Goal: Task Accomplishment & Management: Manage account settings

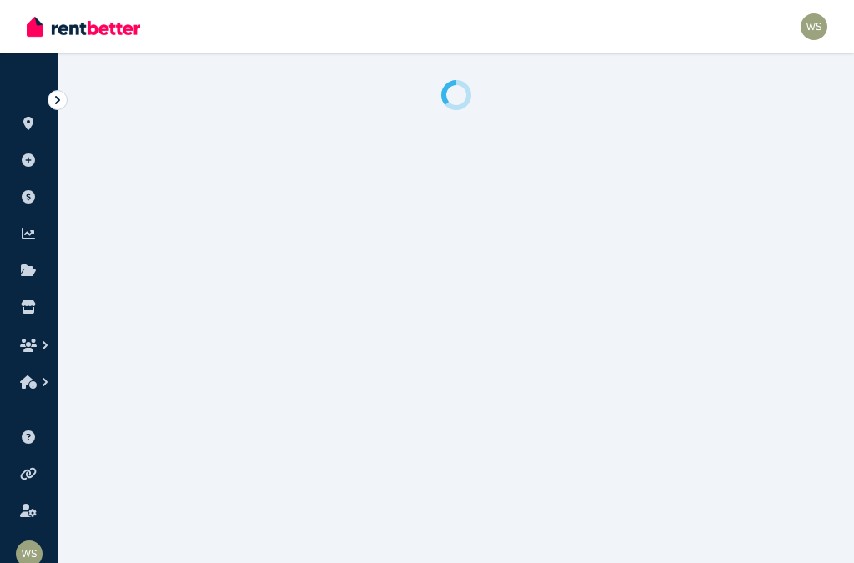
click at [788, 27] on div "Open main menu Open user menu" at bounding box center [427, 26] width 801 height 53
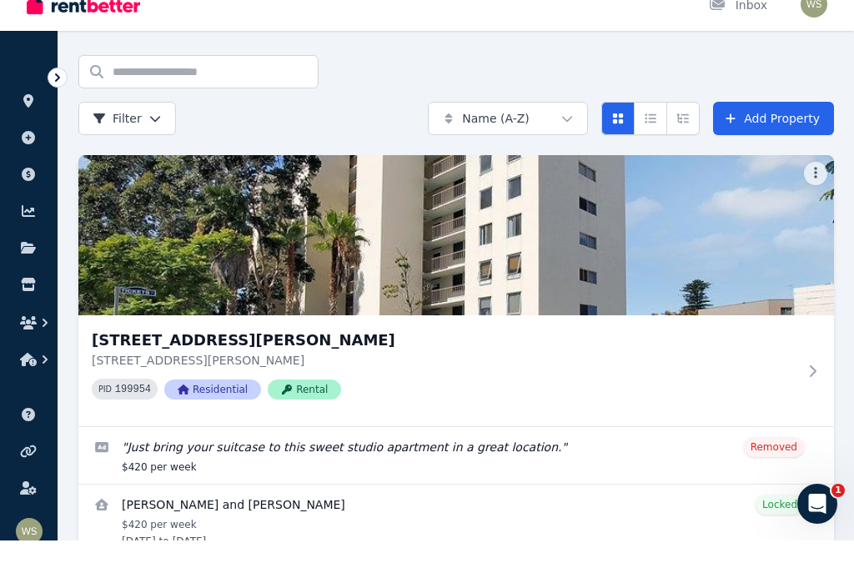
scroll to position [93, 0]
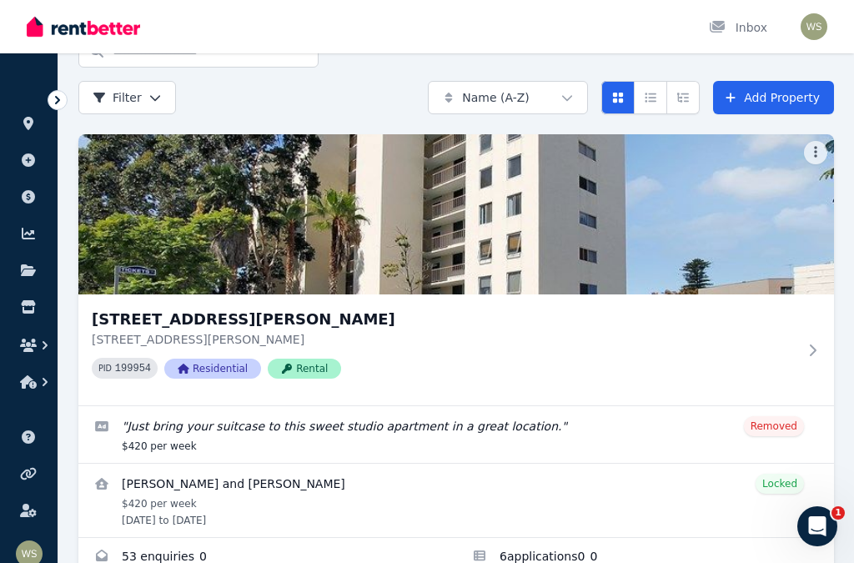
click at [30, 274] on icon at bounding box center [28, 270] width 15 height 12
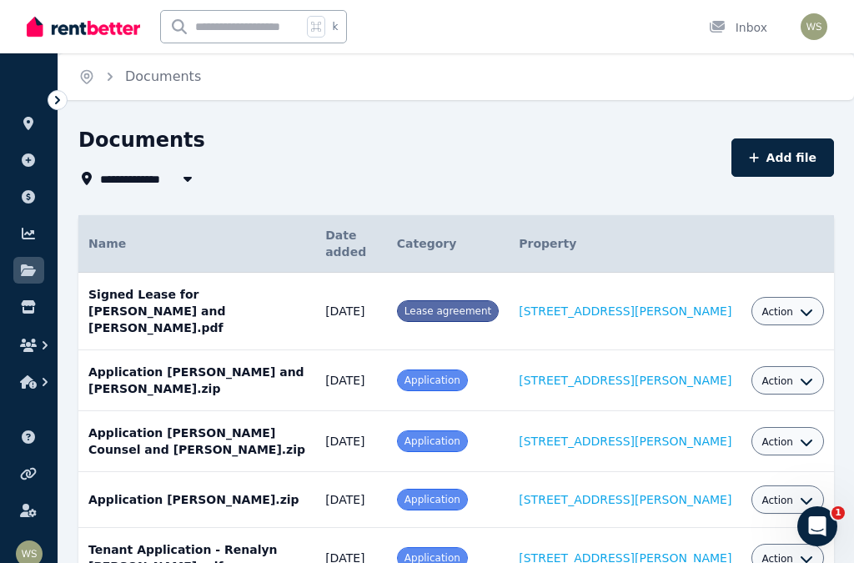
click at [29, 318] on link at bounding box center [28, 307] width 31 height 27
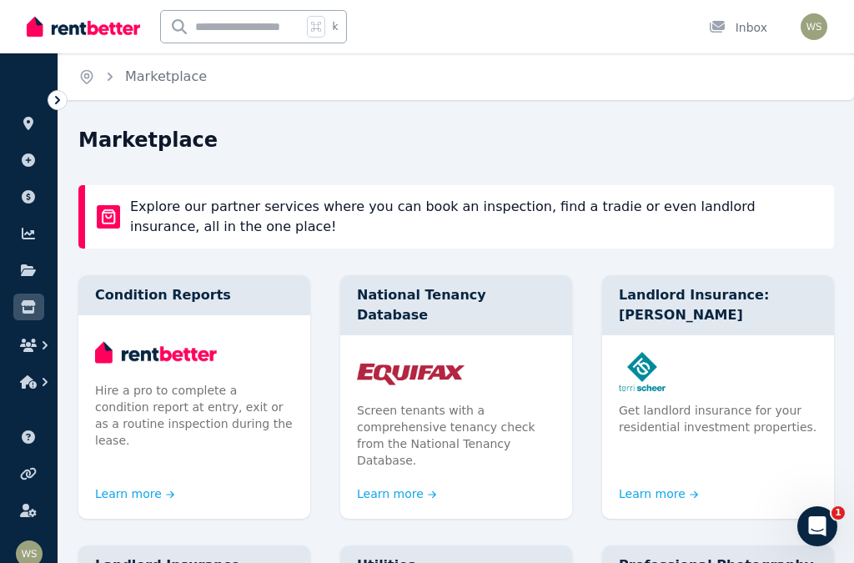
click at [23, 345] on icon "button" at bounding box center [28, 345] width 17 height 13
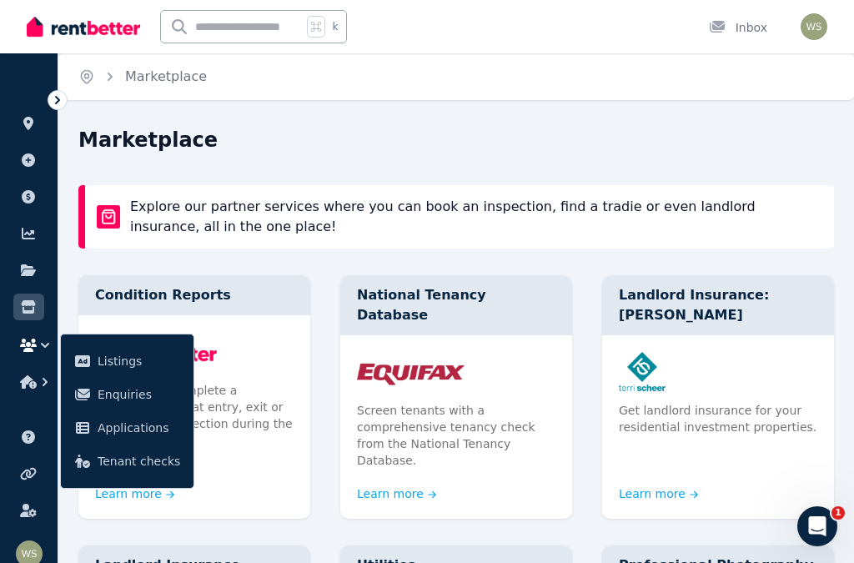
click at [21, 353] on button "button" at bounding box center [28, 345] width 31 height 30
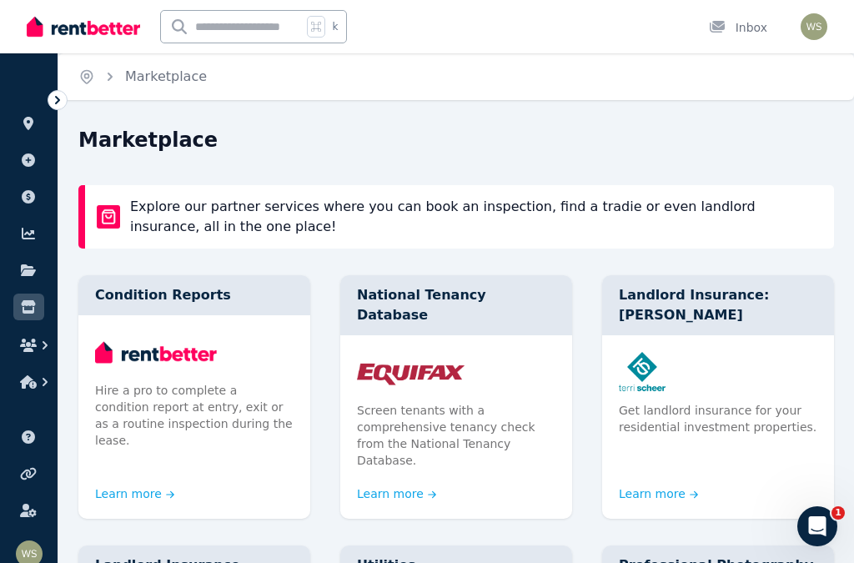
click at [33, 352] on button "button" at bounding box center [28, 345] width 31 height 30
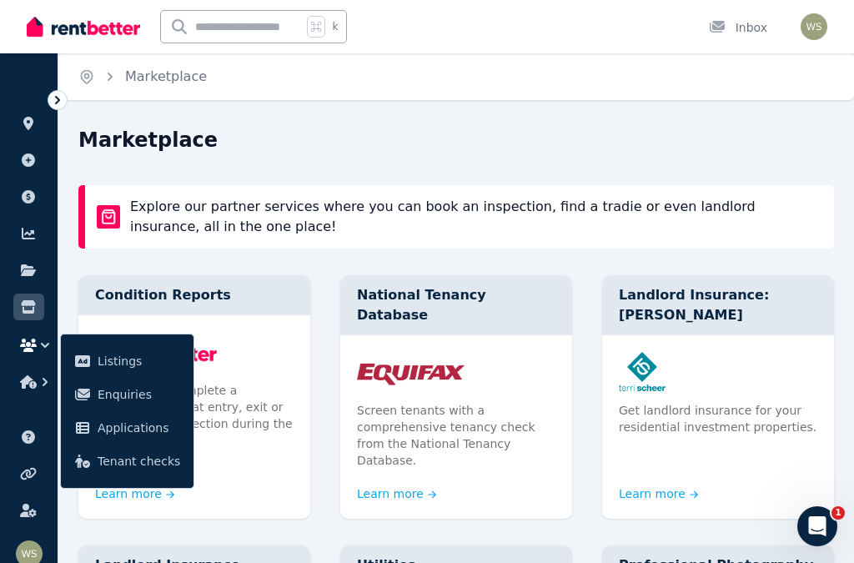
click at [24, 387] on icon "button" at bounding box center [28, 381] width 17 height 13
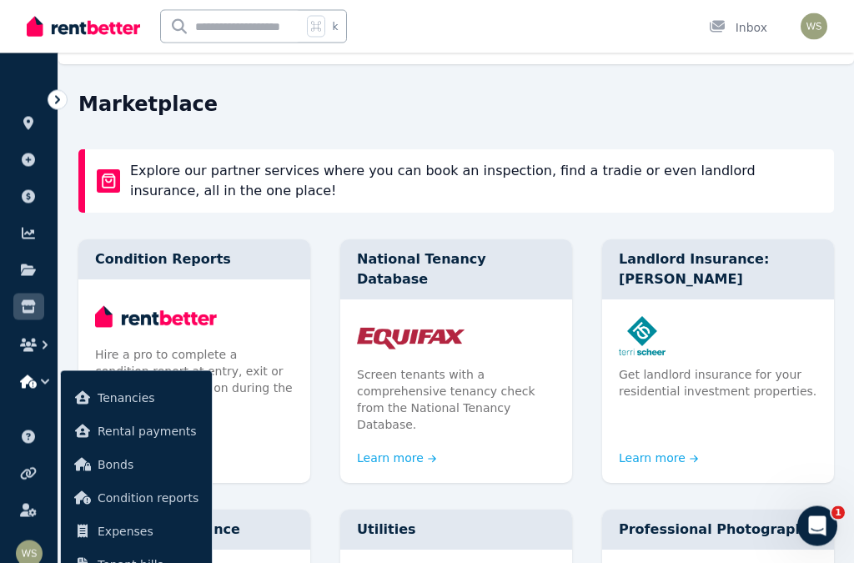
scroll to position [42, 0]
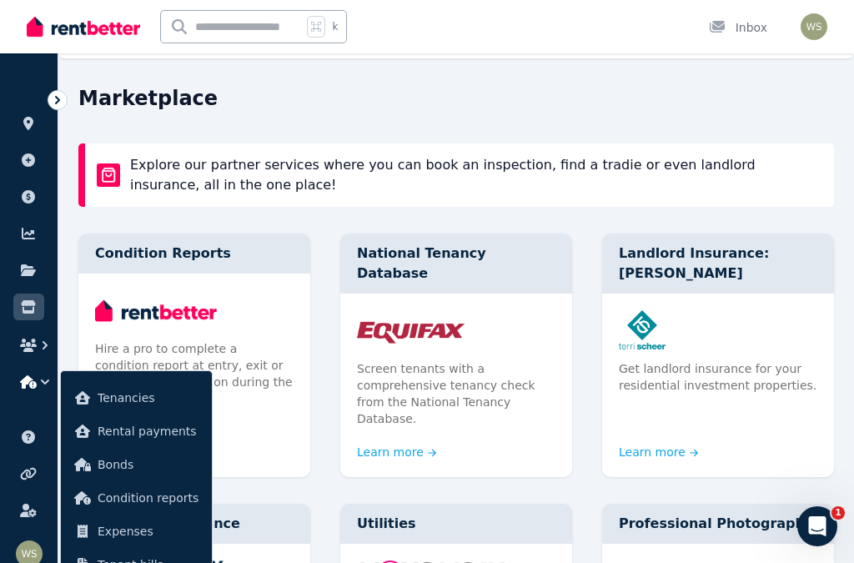
click at [121, 539] on span "Expenses" at bounding box center [148, 531] width 101 height 20
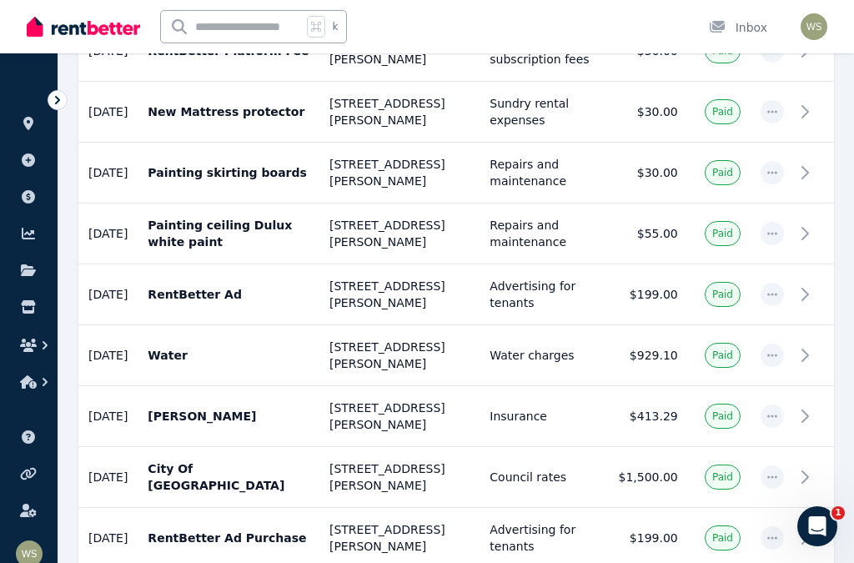
scroll to position [745, 0]
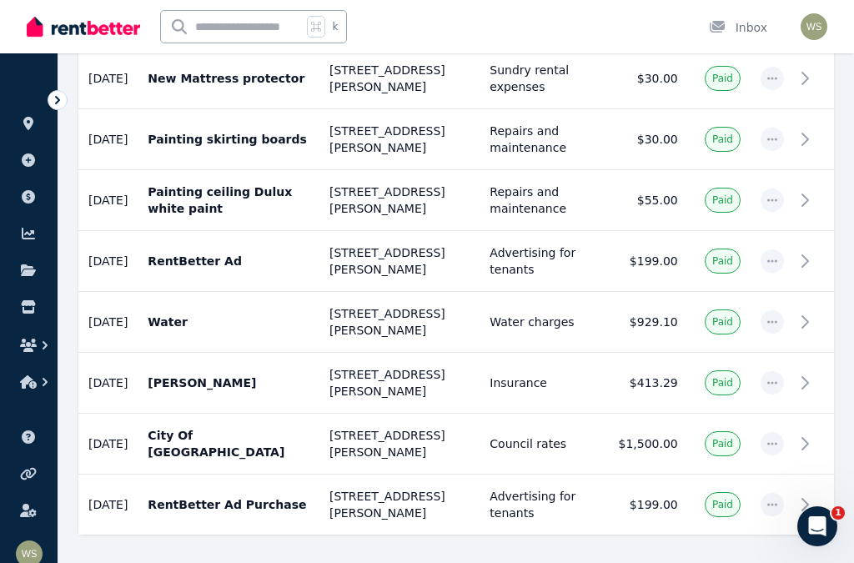
click at [778, 438] on icon "button" at bounding box center [772, 444] width 13 height 12
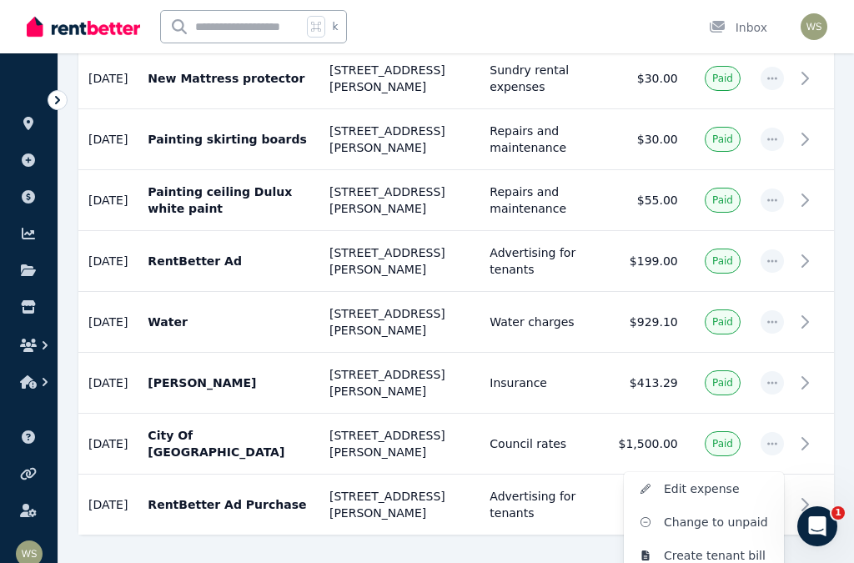
click at [716, 479] on span "Edit expense" at bounding box center [717, 489] width 107 height 20
select select "**********"
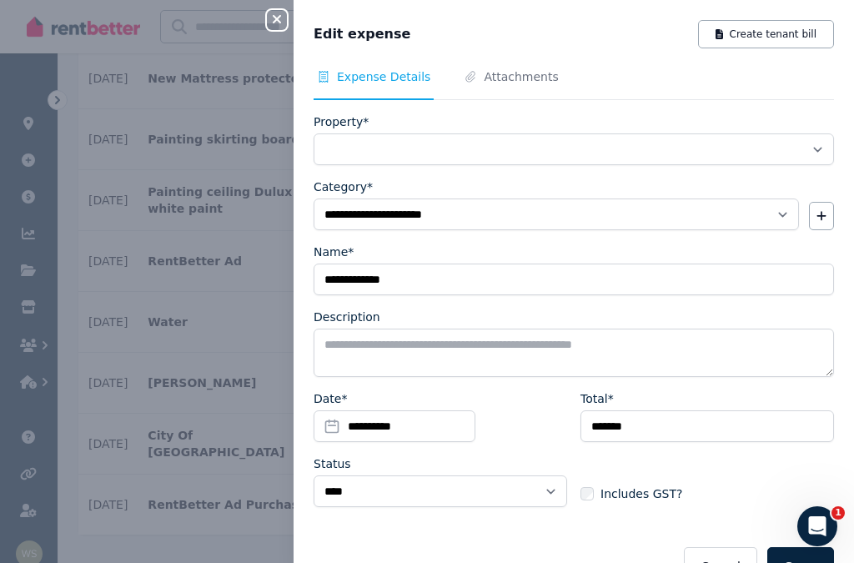
select select "**********"
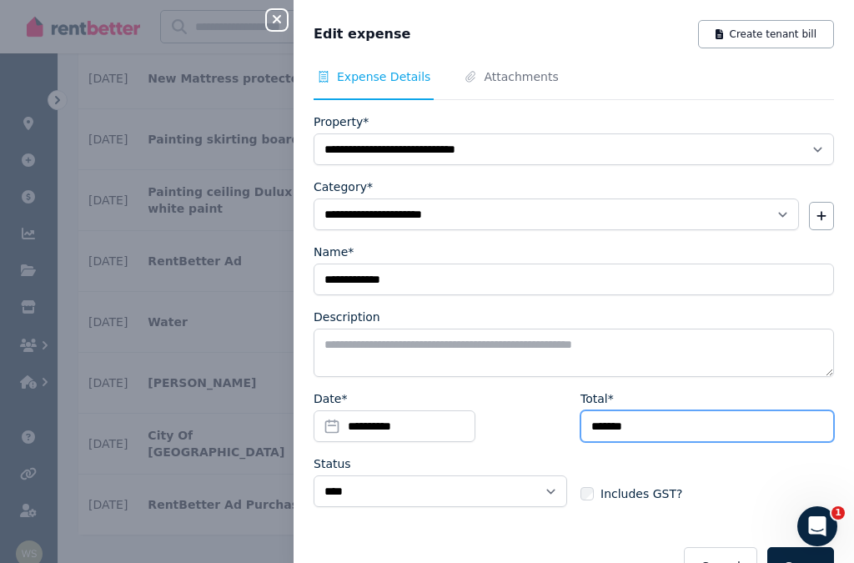
click at [671, 432] on input "*******" at bounding box center [708, 426] width 254 height 32
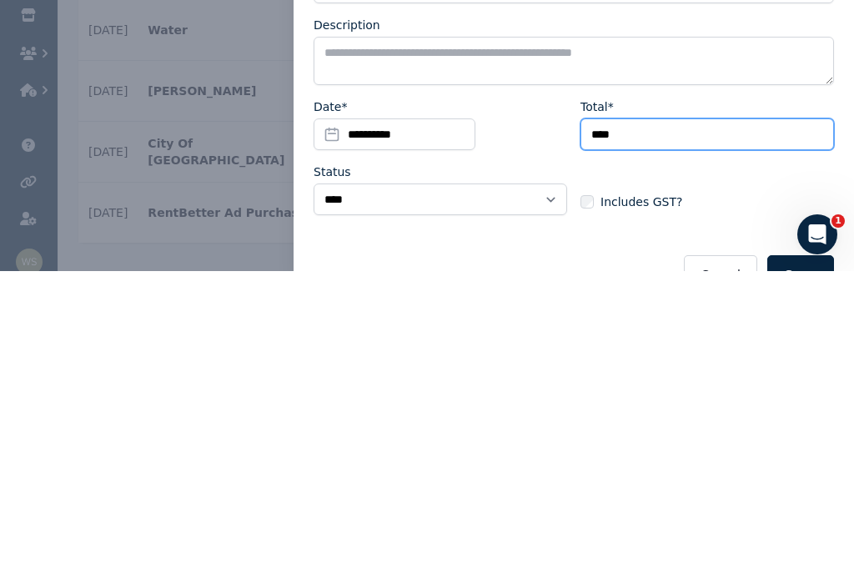
type input "****"
click at [756, 455] on div "Includes GST?" at bounding box center [708, 478] width 254 height 47
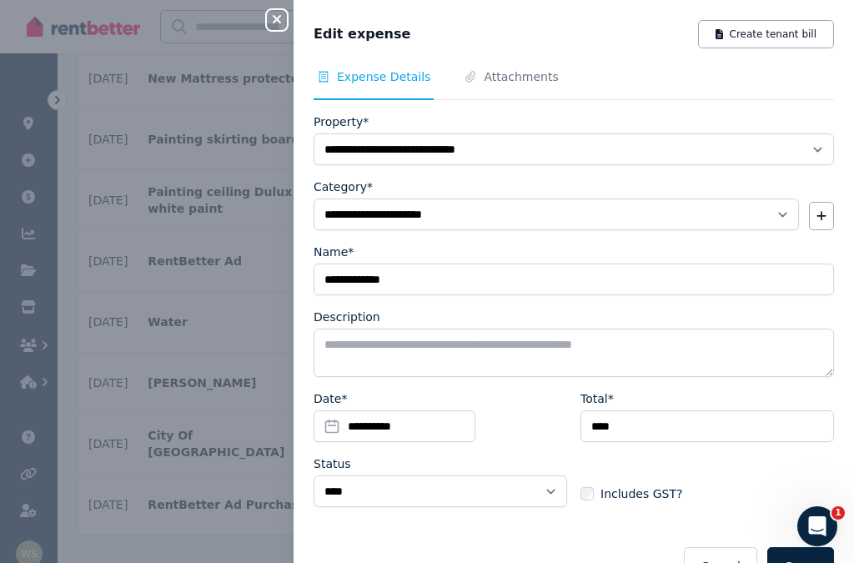
click at [779, 562] on button "Save" at bounding box center [801, 566] width 67 height 38
click at [820, 526] on icon "Open Intercom Messenger" at bounding box center [818, 526] width 12 height 13
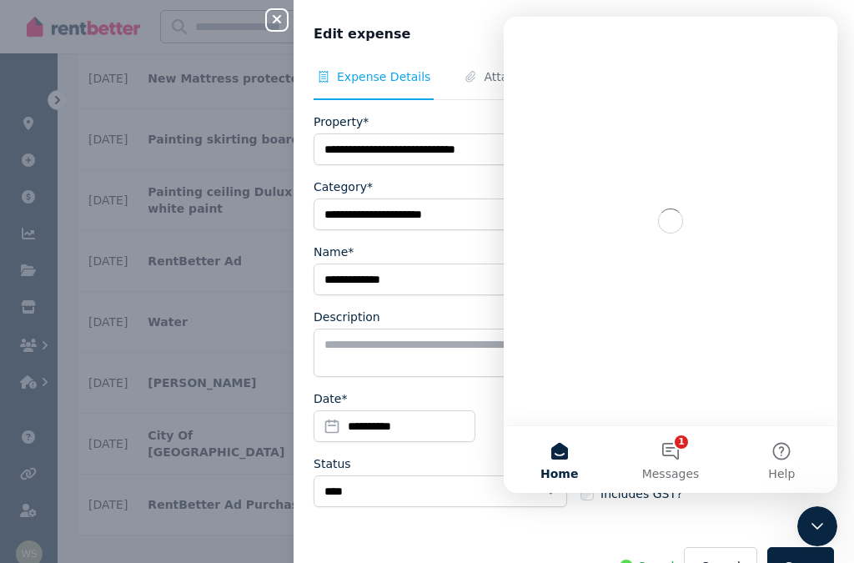
scroll to position [0, 0]
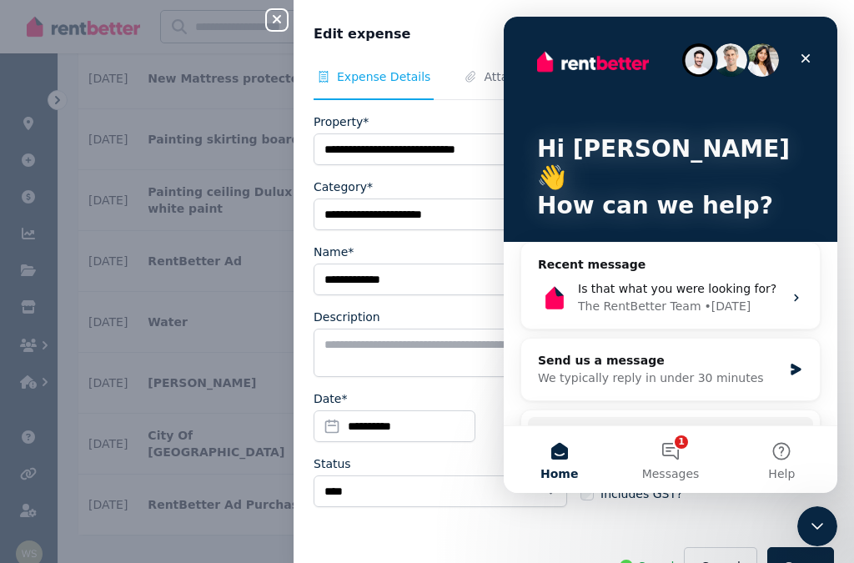
click at [676, 493] on button "1 Messages" at bounding box center [670, 459] width 111 height 67
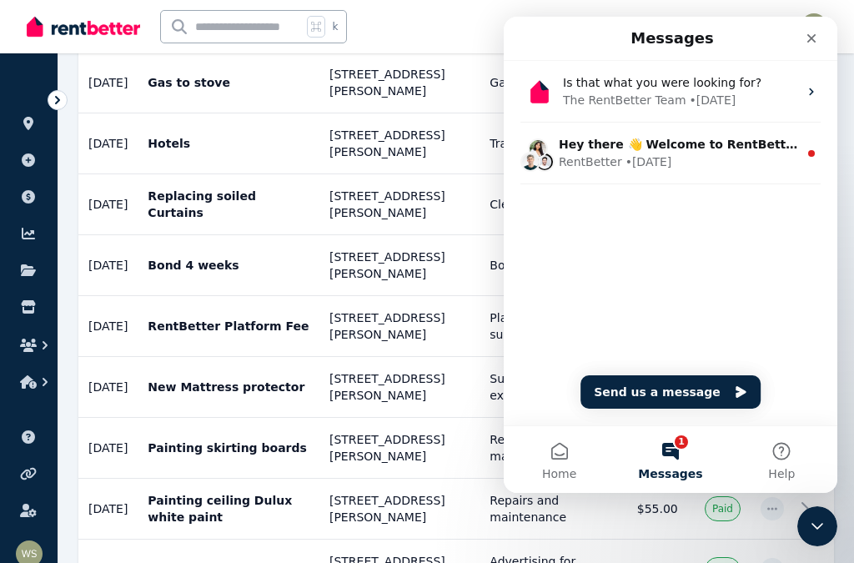
scroll to position [434, 0]
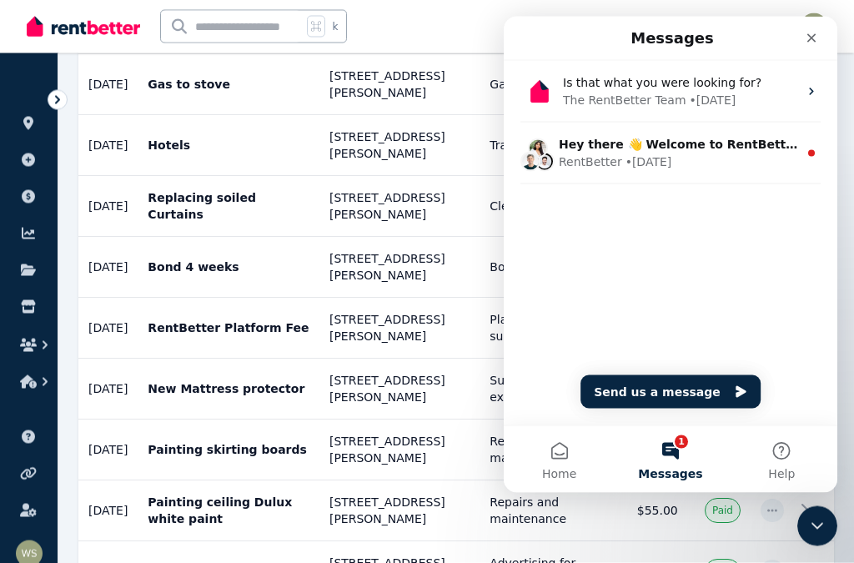
click at [749, 93] on div "The RentBetter Team • [DATE]" at bounding box center [680, 100] width 235 height 18
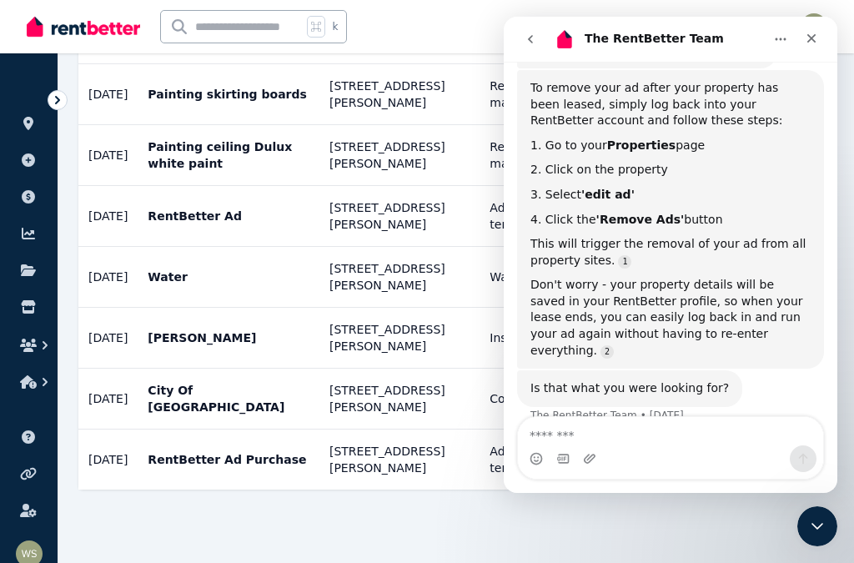
scroll to position [313, 0]
click at [609, 441] on textarea "Message…" at bounding box center [670, 431] width 305 height 28
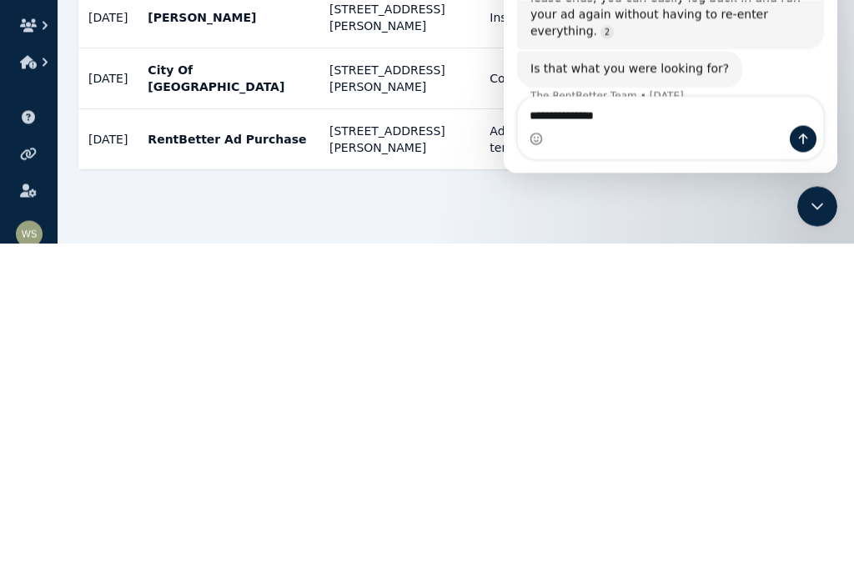
type textarea "**********"
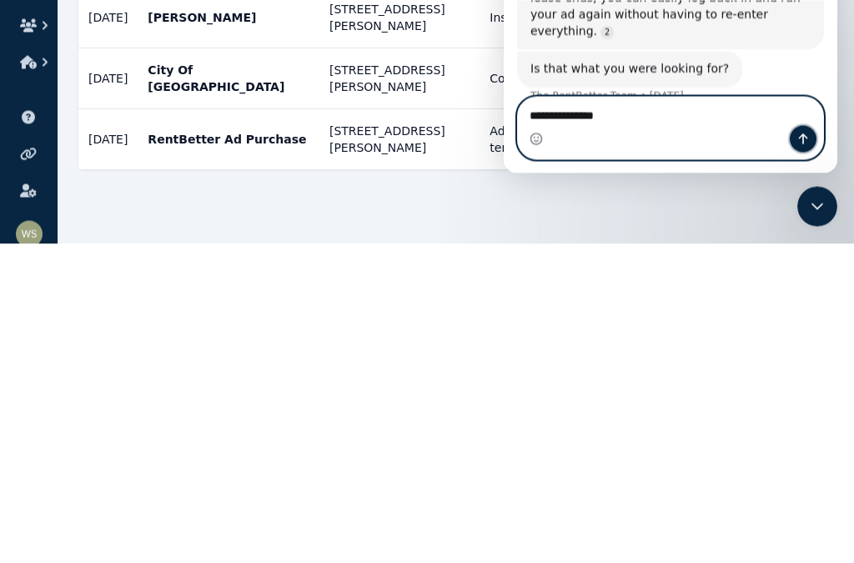
click at [811, 145] on button "Send a message…" at bounding box center [803, 139] width 27 height 27
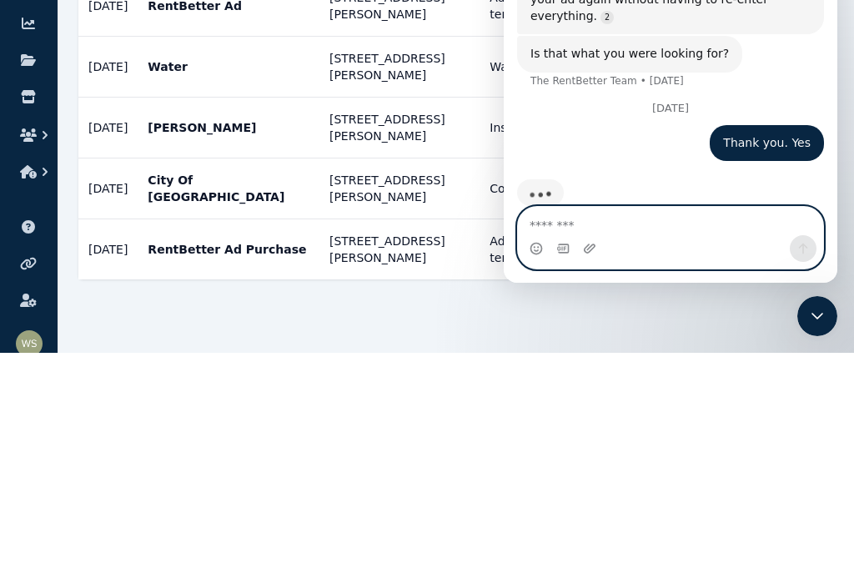
scroll to position [461, 0]
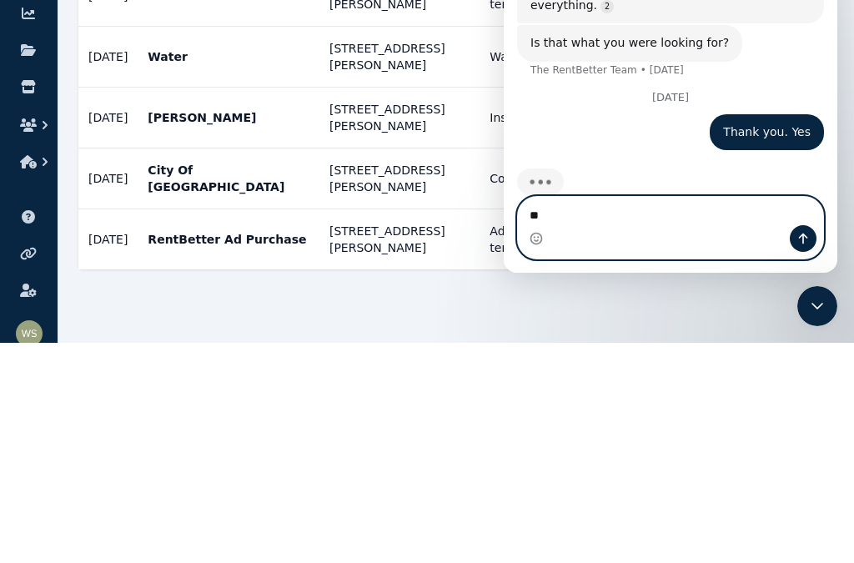
type textarea "*"
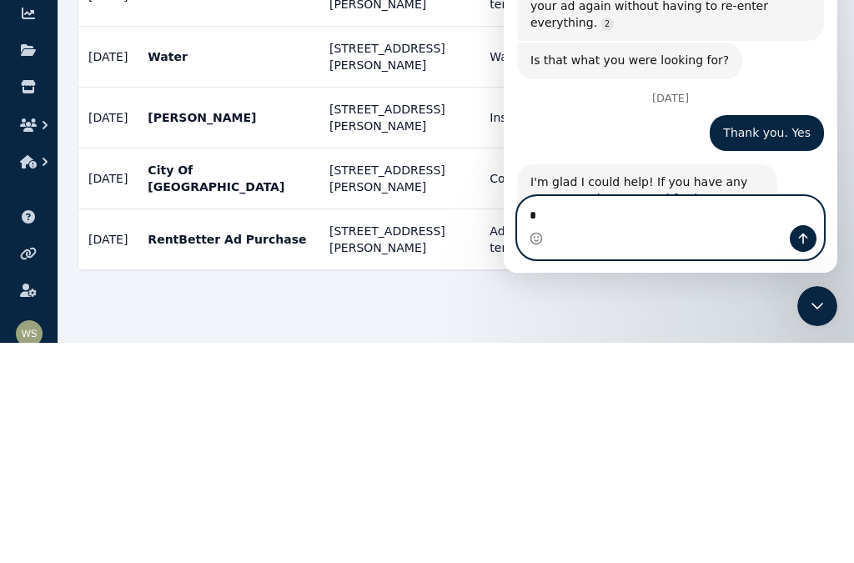
scroll to position [488, 0]
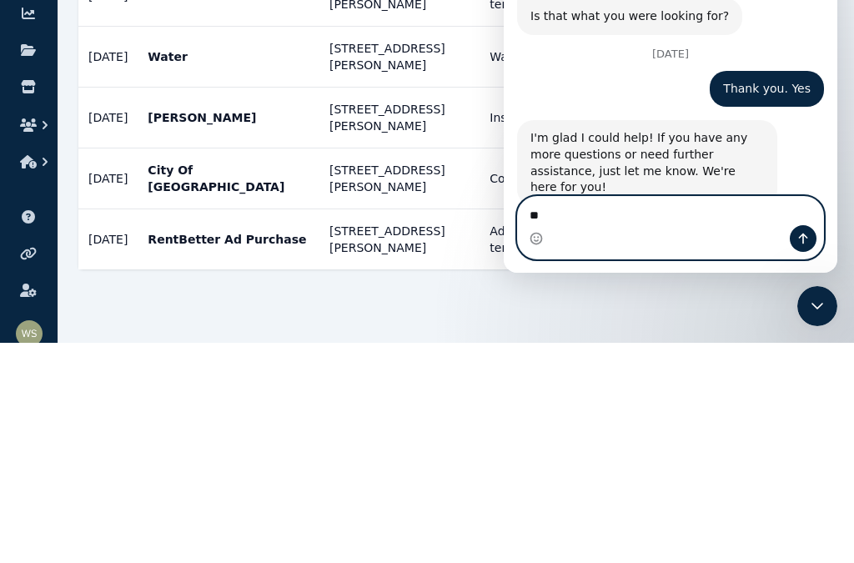
type textarea "*"
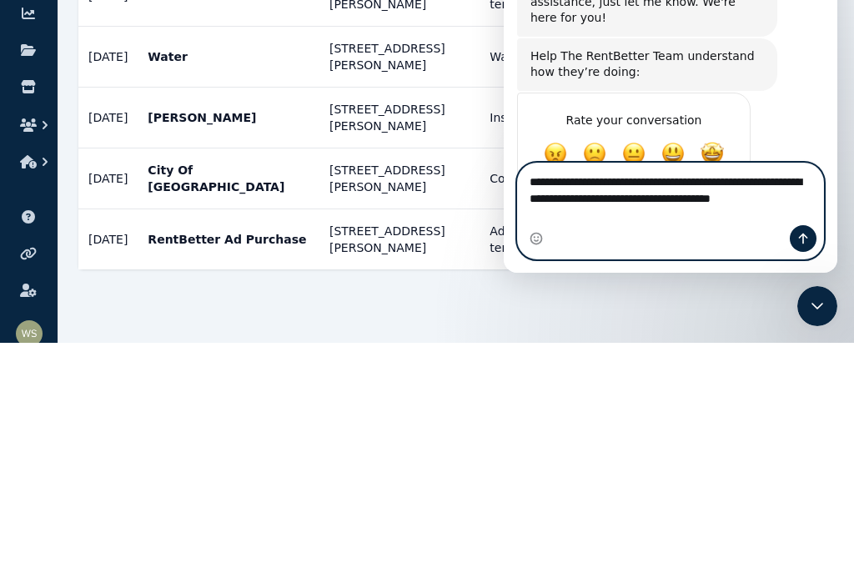
scroll to position [686, 0]
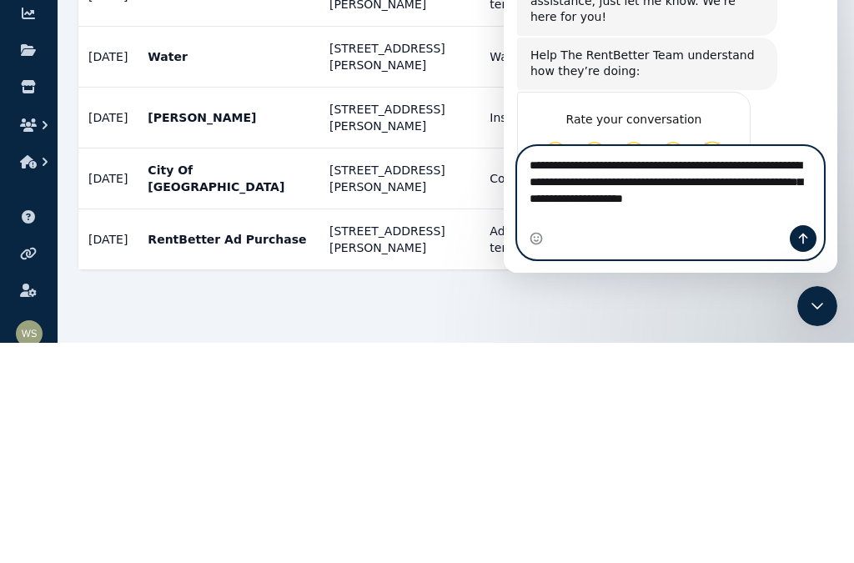
type textarea "**********"
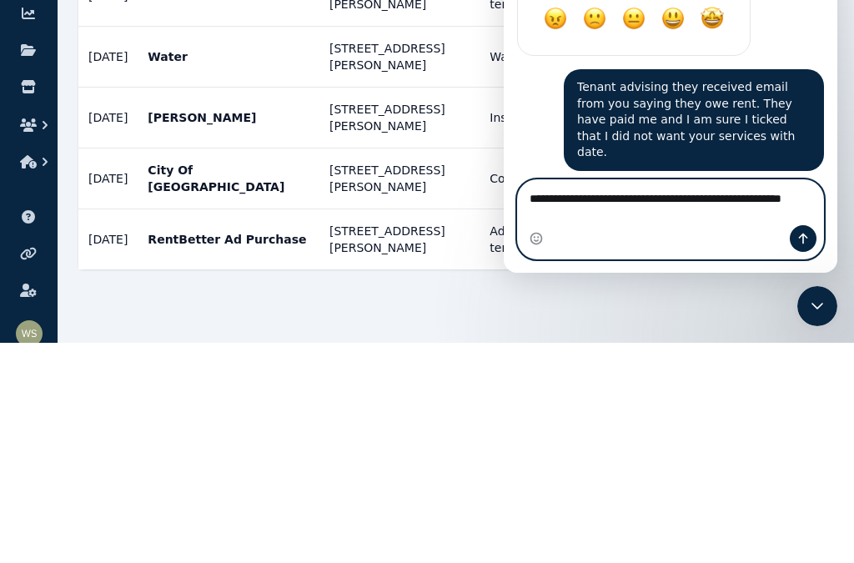
scroll to position [1155, 0]
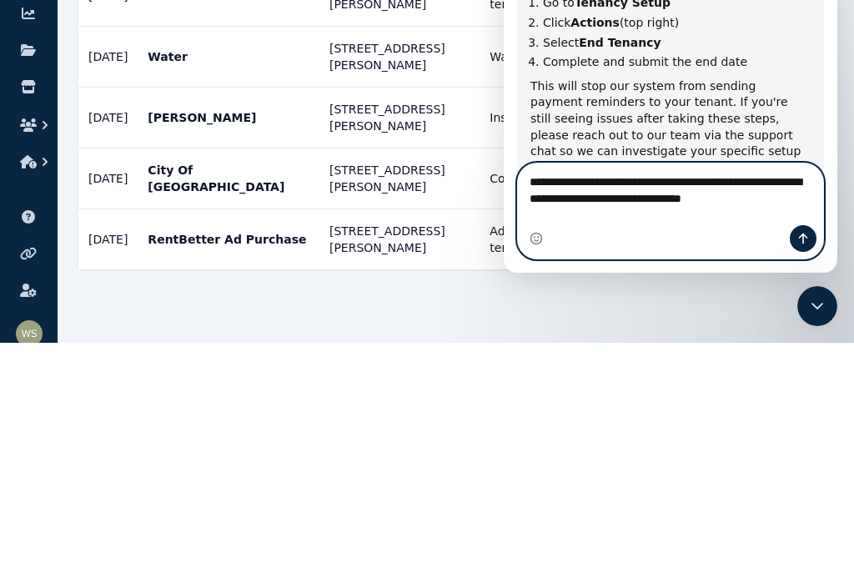
type textarea "**********"
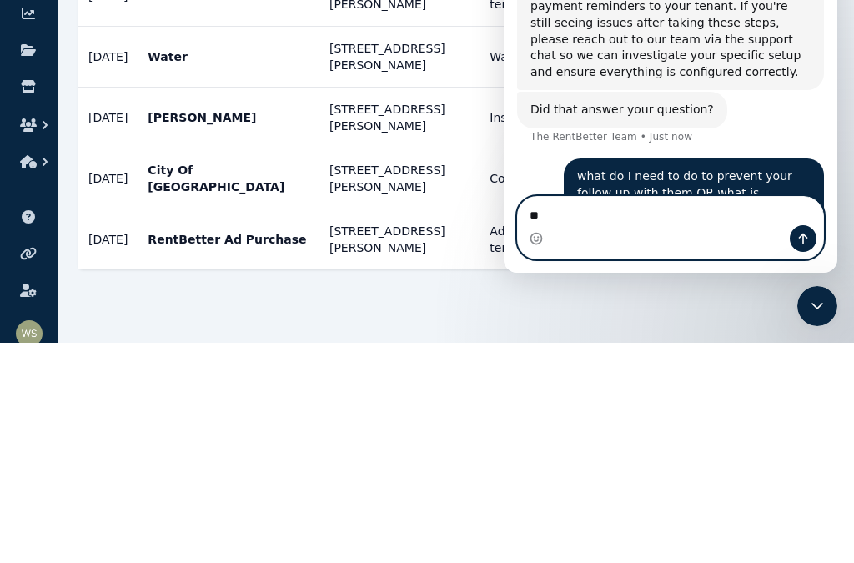
scroll to position [1274, 0]
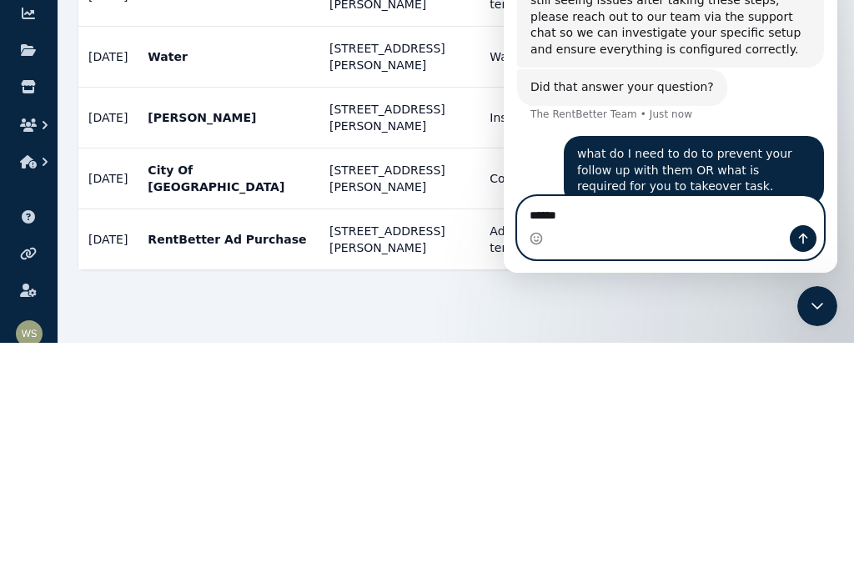
type textarea "*******"
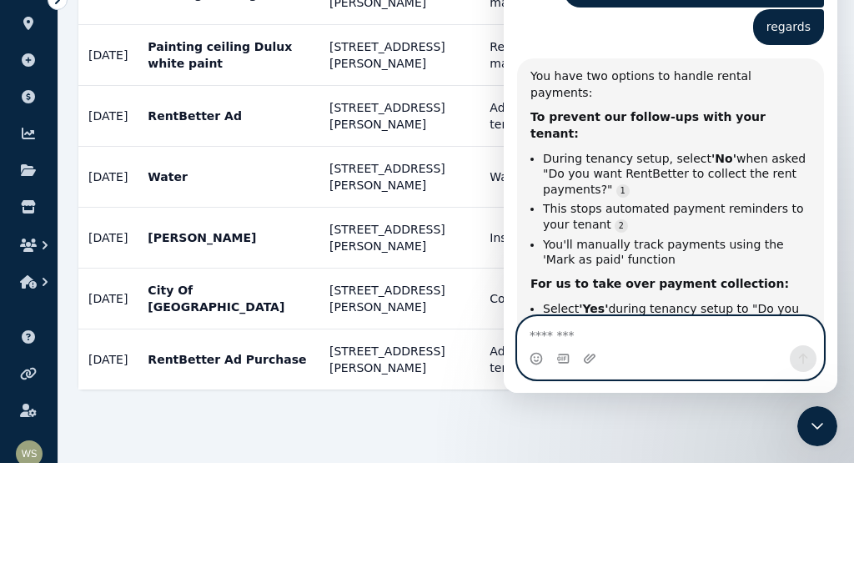
scroll to position [1575, 0]
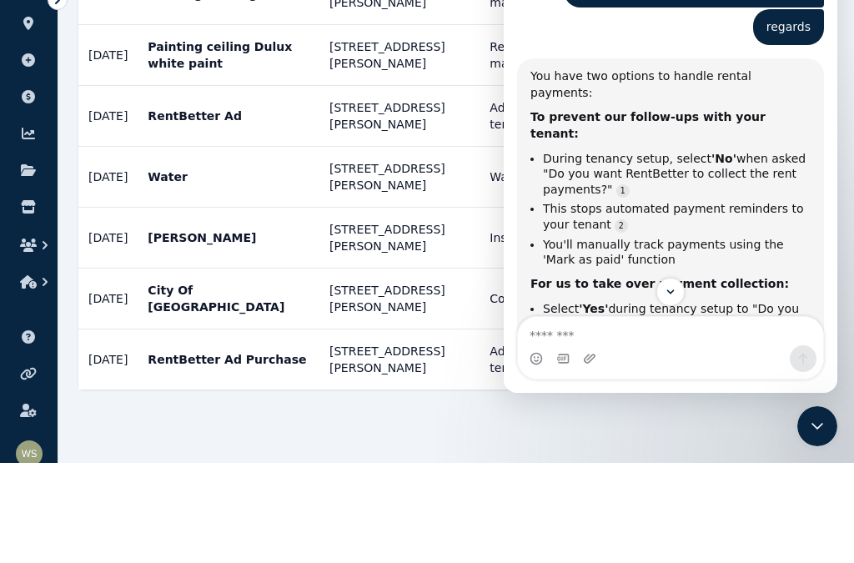
click at [808, 153] on div "You have two options to handle rental payments: To prevent our follow-ups with …" at bounding box center [671, 270] width 280 height 405
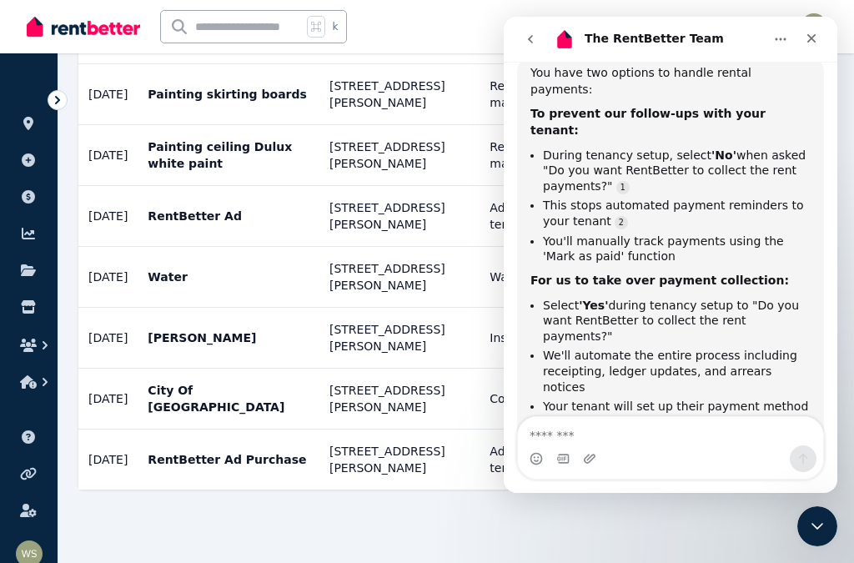
scroll to position [1678, 0]
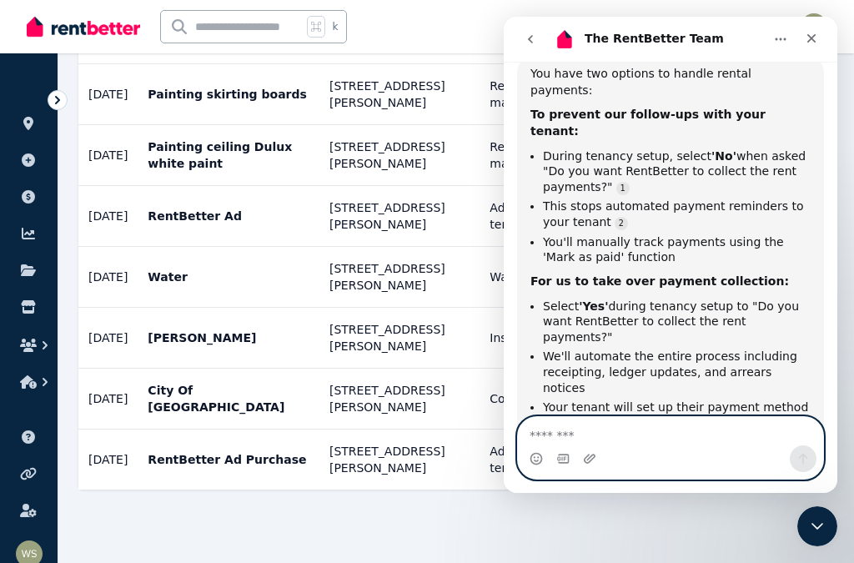
click at [592, 444] on textarea "Message…" at bounding box center [670, 431] width 305 height 28
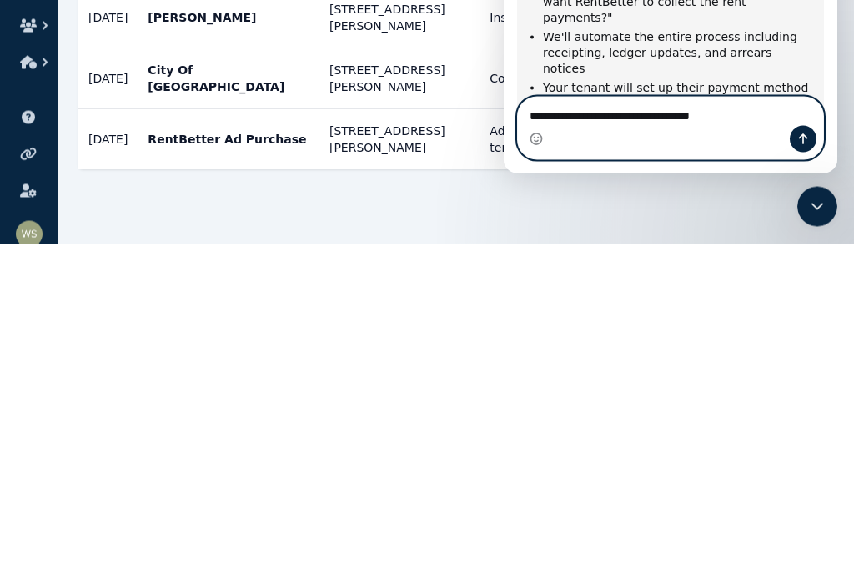
type textarea "**********"
click at [813, 143] on button "Send a message…" at bounding box center [803, 139] width 27 height 27
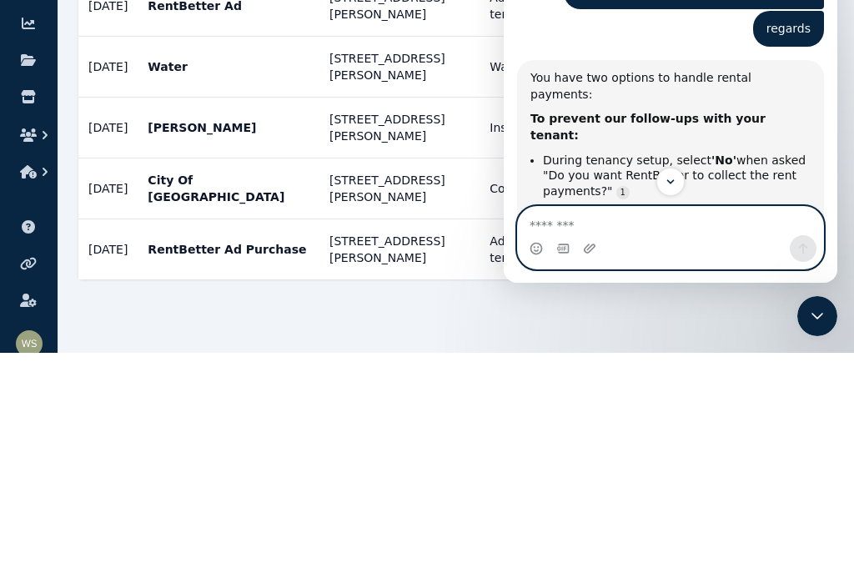
scroll to position [1465, 0]
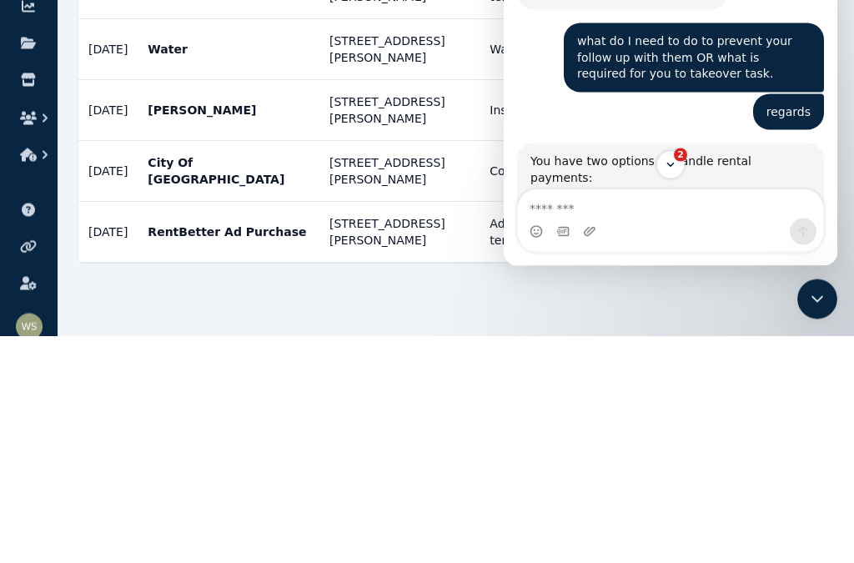
click at [10, 184] on ul "ORGANISE Properties Add property Payments Finance report Documents Marketplace …" at bounding box center [29, 323] width 58 height 507
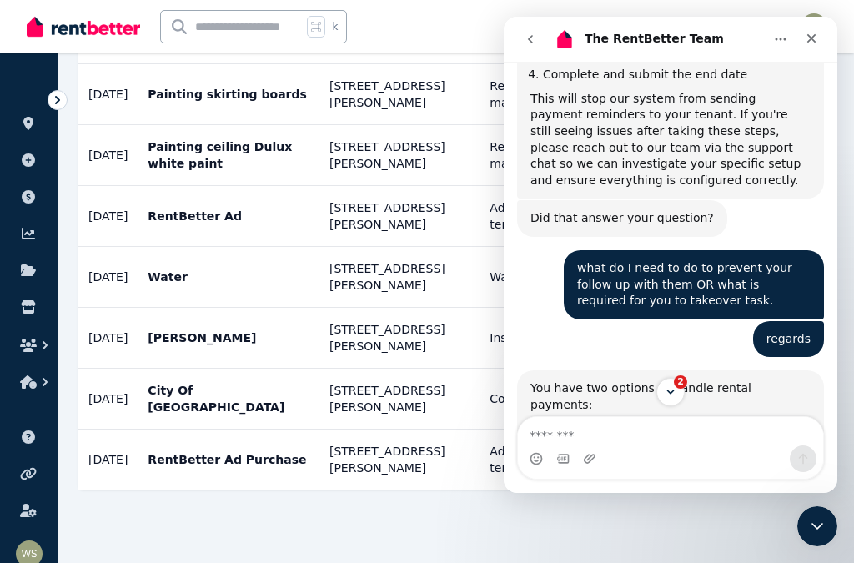
scroll to position [1356, 0]
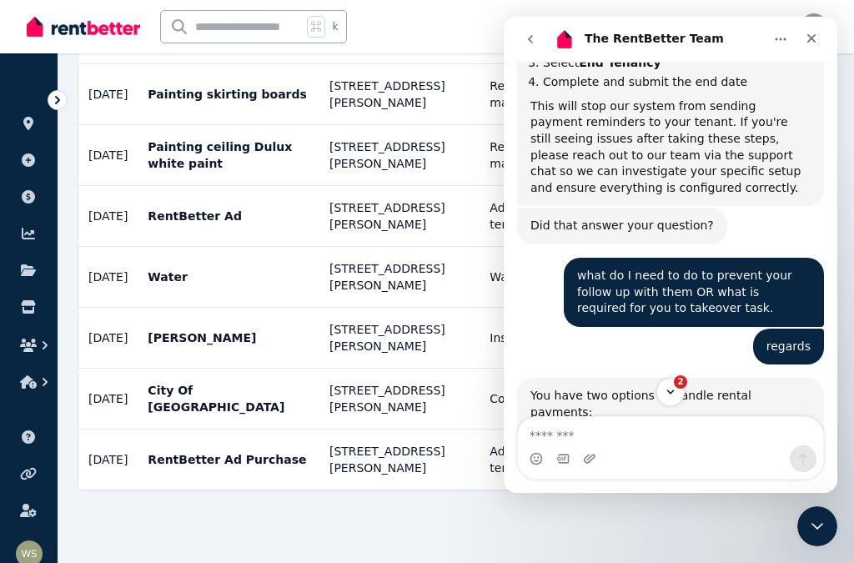
click at [813, 39] on icon "Close" at bounding box center [812, 38] width 9 height 9
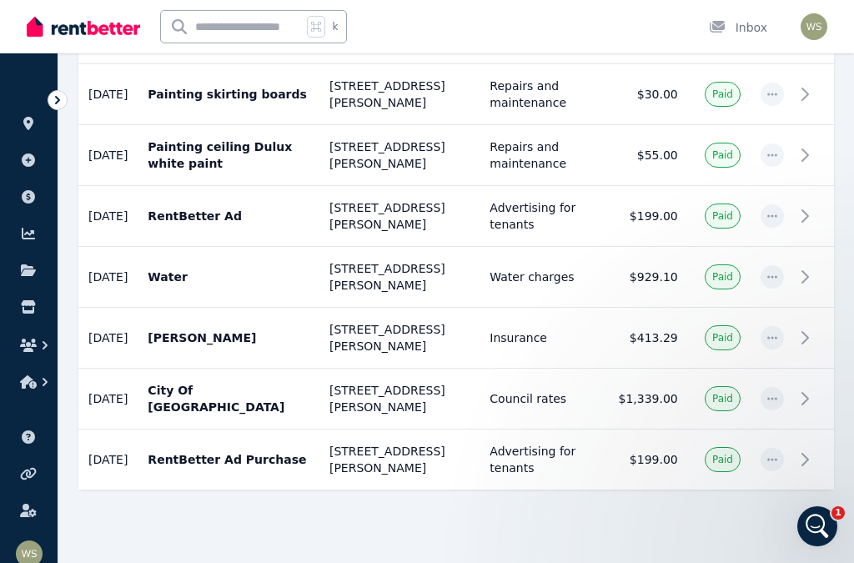
scroll to position [711, 0]
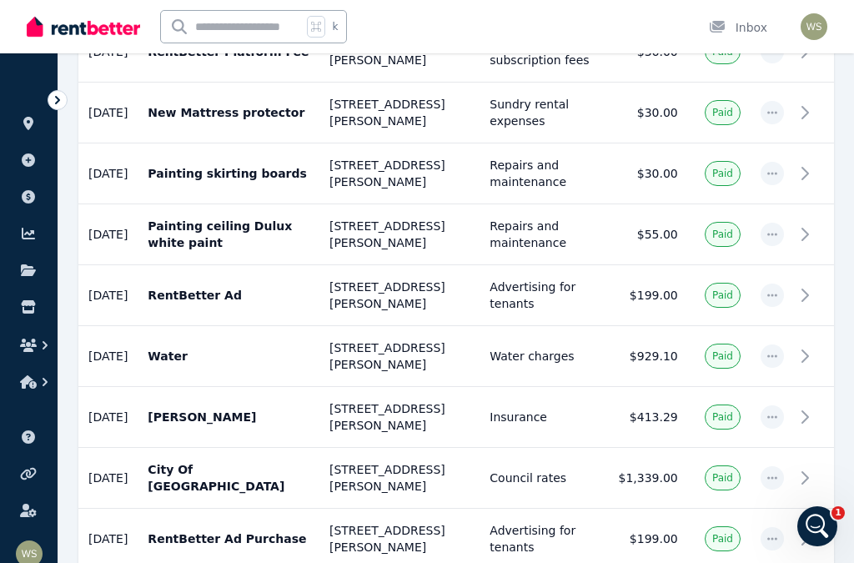
click at [20, 349] on icon "button" at bounding box center [28, 345] width 17 height 13
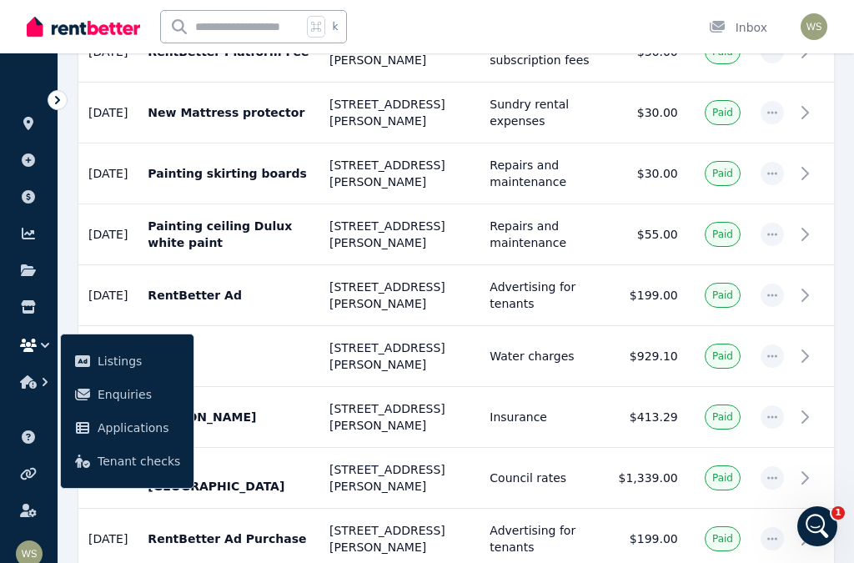
click at [19, 381] on button "button" at bounding box center [28, 382] width 31 height 30
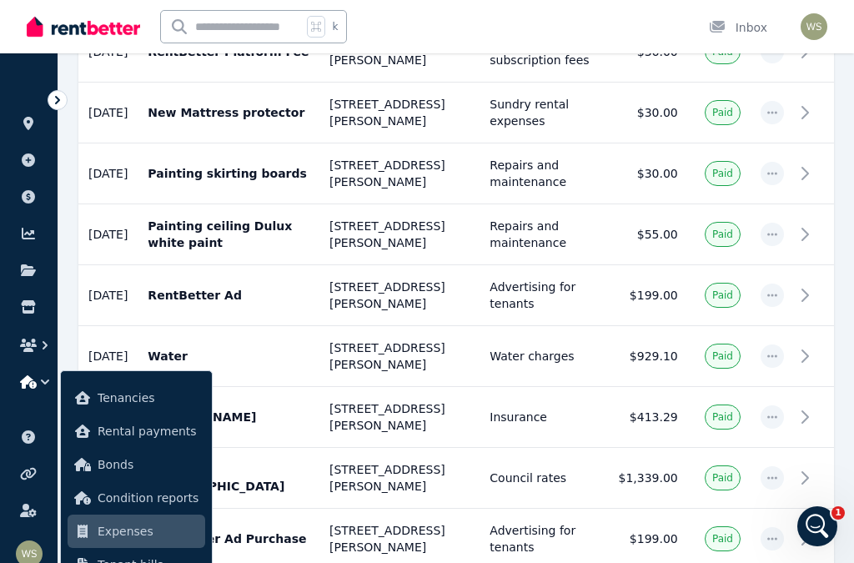
click at [104, 411] on link "Tenancies" at bounding box center [137, 397] width 138 height 33
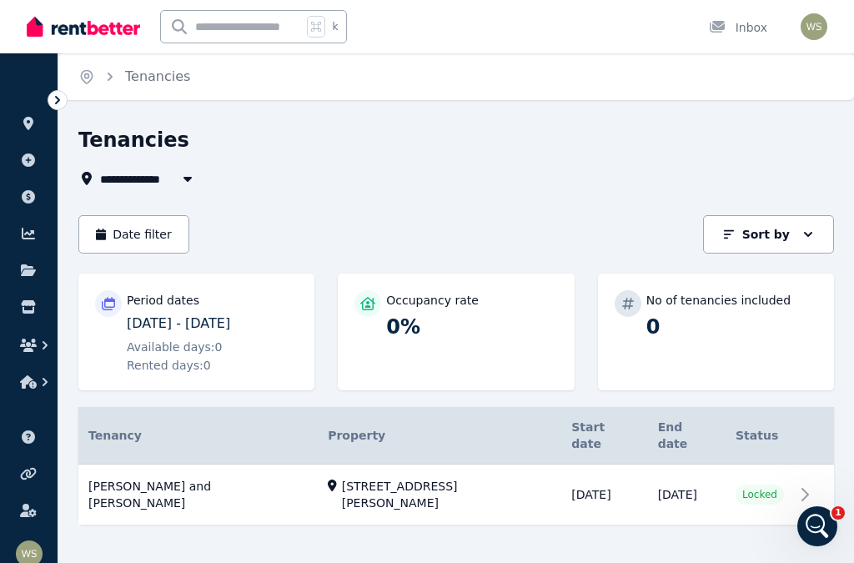
scroll to position [5, 0]
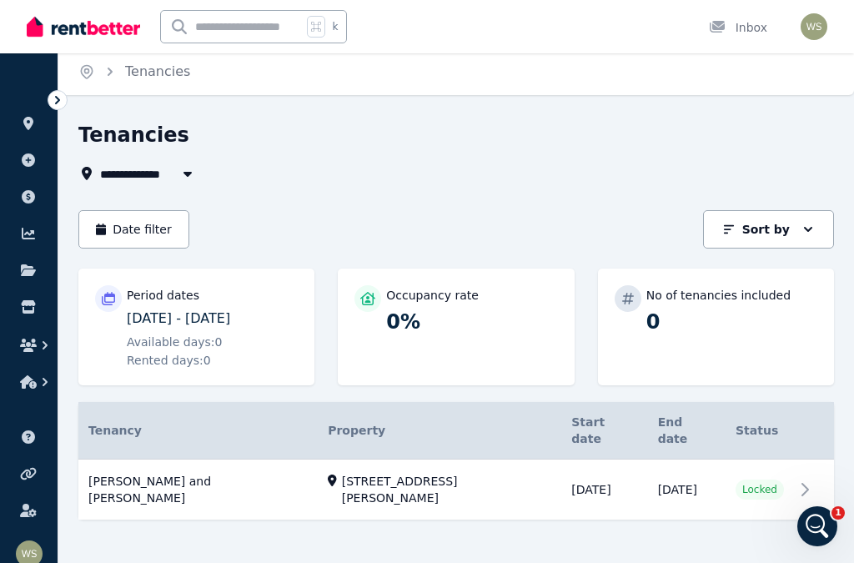
click at [190, 470] on link "View property details" at bounding box center [456, 490] width 756 height 61
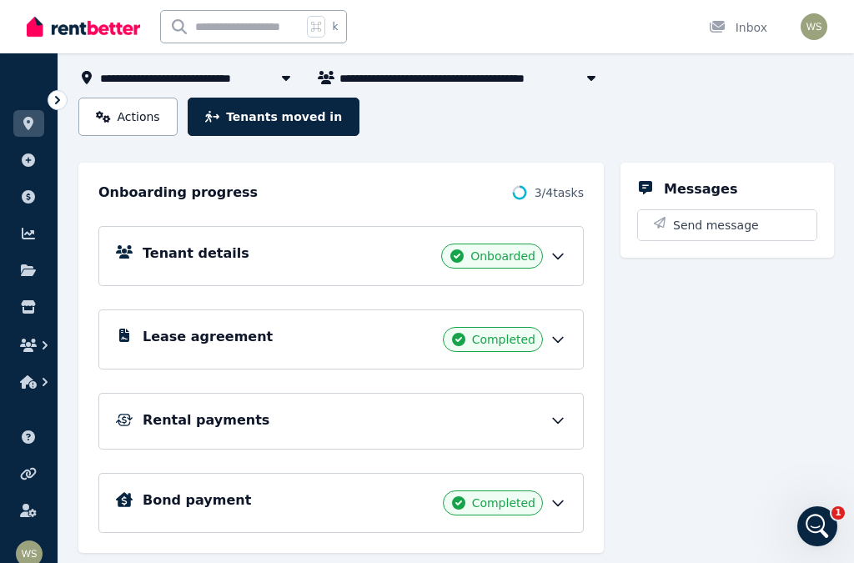
scroll to position [129, 0]
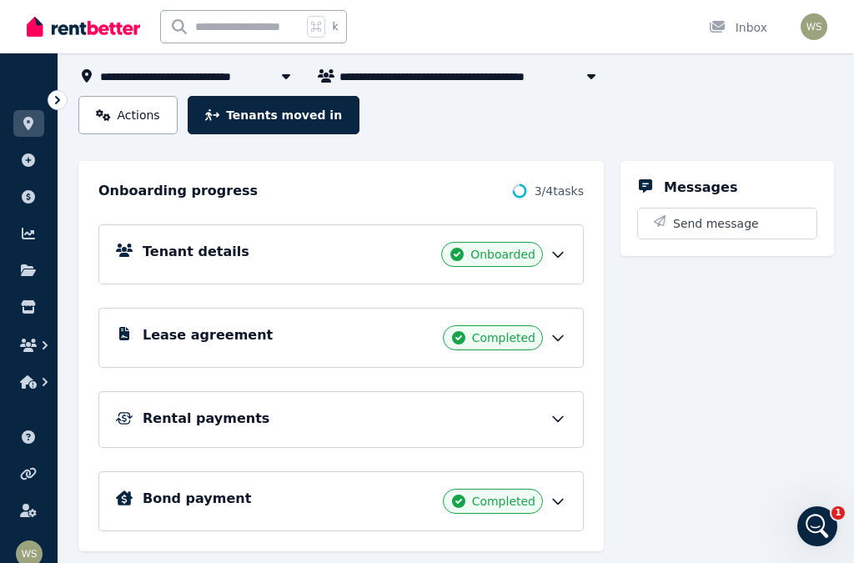
click at [555, 424] on icon at bounding box center [558, 418] width 17 height 17
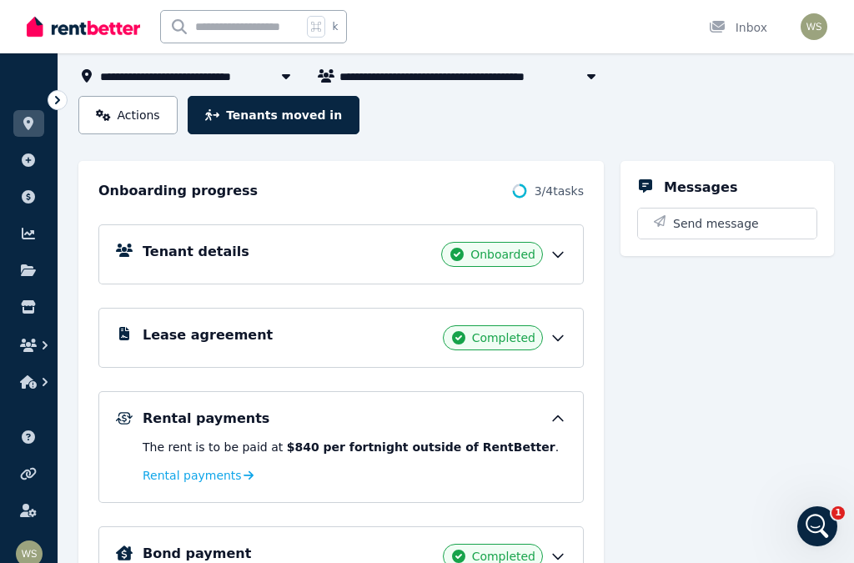
click at [717, 402] on div "Messages Send message" at bounding box center [728, 383] width 214 height 445
click at [740, 33] on div "Inbox" at bounding box center [738, 27] width 58 height 17
